Goal: Find specific page/section

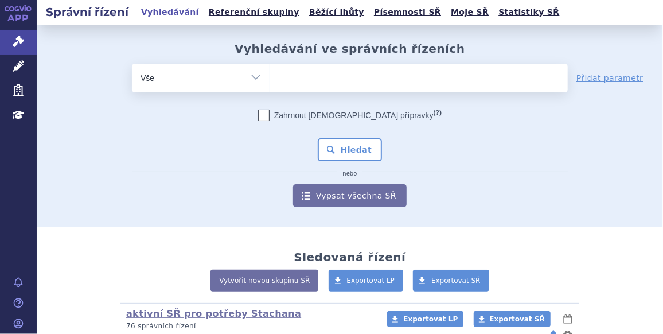
drag, startPoint x: 0, startPoint y: 0, endPoint x: 223, endPoint y: 82, distance: 237.1
click at [223, 82] on select "Vše Spisová značka Typ SŘ Přípravek/SUKL kód Účastník/Držitel" at bounding box center [201, 77] width 138 height 26
select select "filter-procedure-product-status"
click at [132, 64] on select "Vše Spisová značka Typ SŘ Přípravek/SUKL kód Účastník/Držitel" at bounding box center [201, 77] width 138 height 26
click at [302, 89] on span at bounding box center [419, 78] width 298 height 29
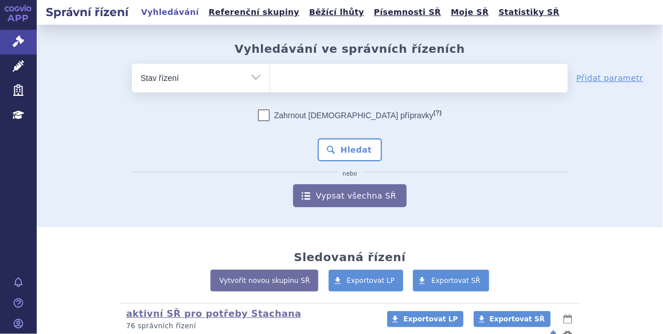
click at [270, 89] on select at bounding box center [270, 77] width 1 height 29
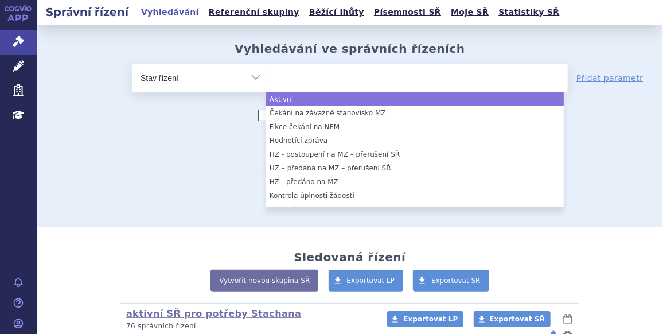
select select "a0d16f3a-7c3c-49b9-bbbf-43dbf2e58536"
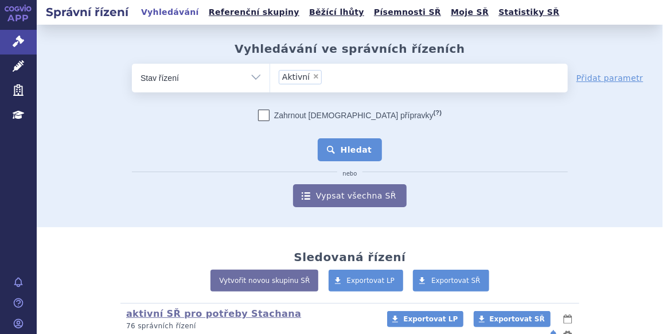
click at [348, 160] on button "Hledat" at bounding box center [350, 149] width 65 height 23
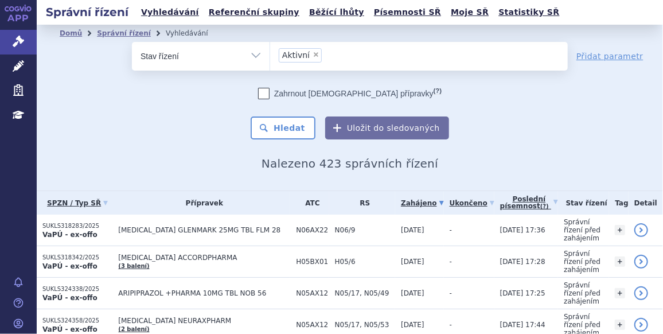
click at [635, 171] on div "Domů Správní řízení Vyhledávání Vyhledávání ve správních řízeních odstranit Vše…" at bounding box center [350, 108] width 626 height 166
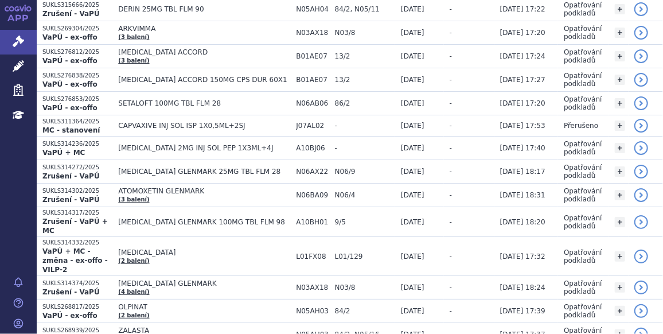
scroll to position [1272, 0]
